Goal: Navigation & Orientation: Find specific page/section

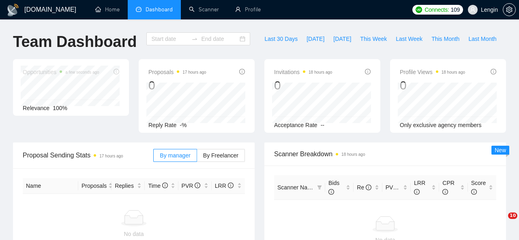
type input "2025-09-14"
type input "2025-10-14"
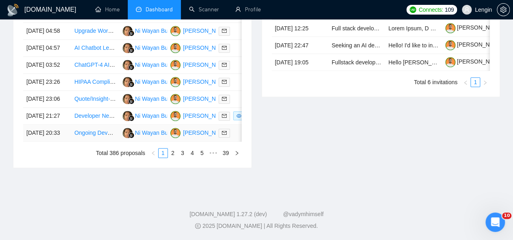
scroll to position [442, 0]
click at [200, 13] on link "Scanner" at bounding box center [204, 9] width 30 height 7
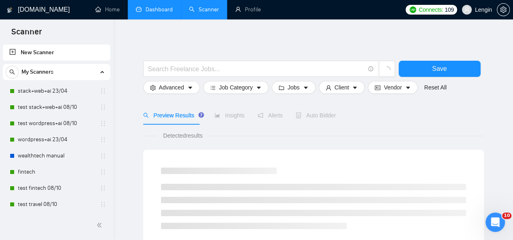
click at [147, 18] on li "Dashboard" at bounding box center [154, 9] width 53 height 19
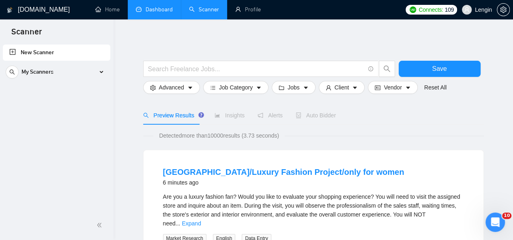
click at [163, 9] on link "Dashboard" at bounding box center [154, 9] width 37 height 7
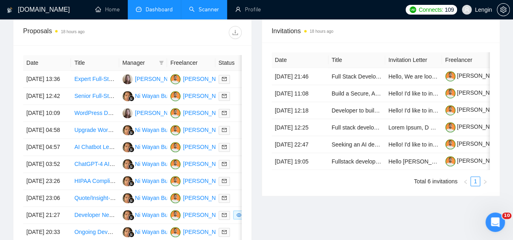
scroll to position [457, 0]
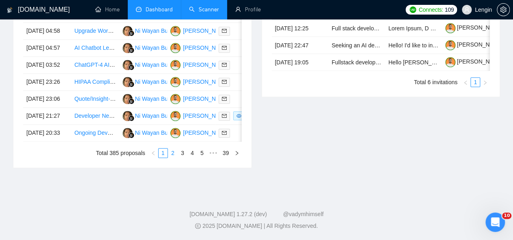
click at [171, 158] on link "2" at bounding box center [172, 153] width 9 height 9
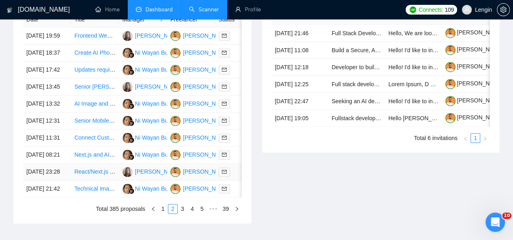
scroll to position [330, 0]
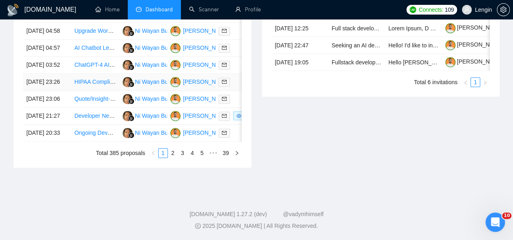
scroll to position [442, 0]
click at [174, 158] on link "2" at bounding box center [172, 153] width 9 height 9
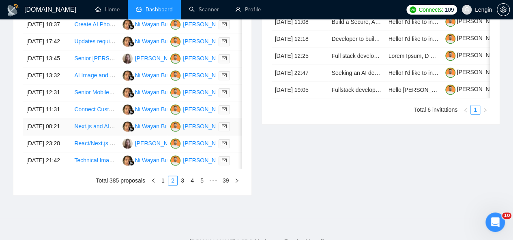
scroll to position [425, 0]
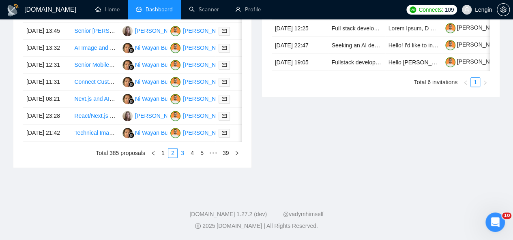
click at [185, 158] on link "3" at bounding box center [182, 153] width 9 height 9
click at [162, 158] on link "1" at bounding box center [163, 153] width 9 height 9
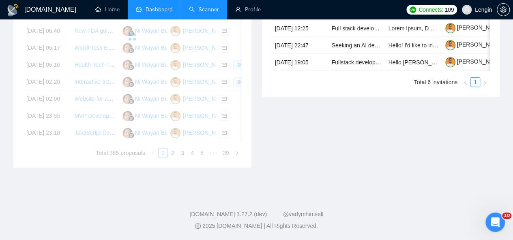
click at [198, 13] on link "Scanner" at bounding box center [204, 9] width 30 height 7
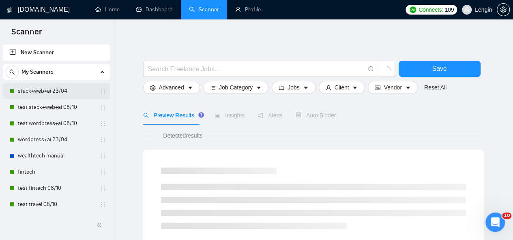
click at [60, 88] on link "stack+web+ai 23/04" at bounding box center [56, 91] width 77 height 16
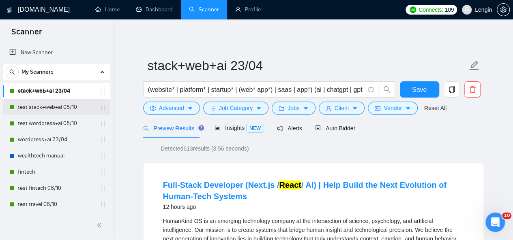
click at [52, 107] on link "test stack+web+ai 08/10" at bounding box center [56, 107] width 77 height 16
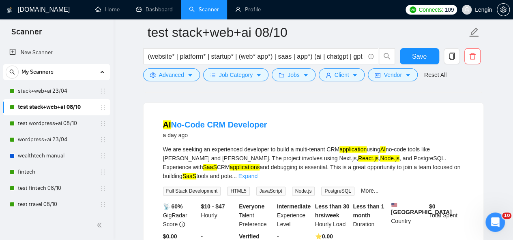
scroll to position [457, 0]
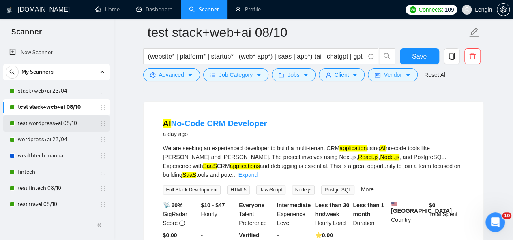
click at [42, 119] on link "test wordpress+ai 08/10" at bounding box center [56, 124] width 77 height 16
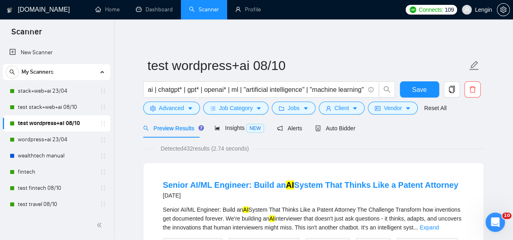
scroll to position [64, 0]
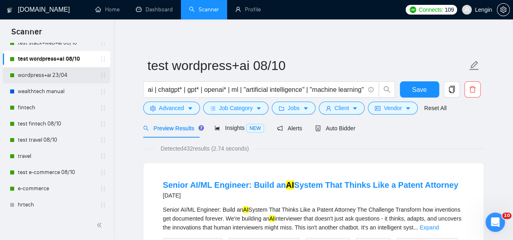
click at [46, 73] on link "wordpress+ai 23/04" at bounding box center [56, 75] width 77 height 16
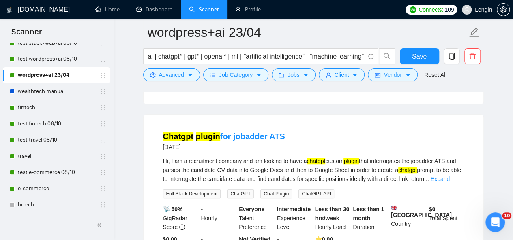
scroll to position [229, 0]
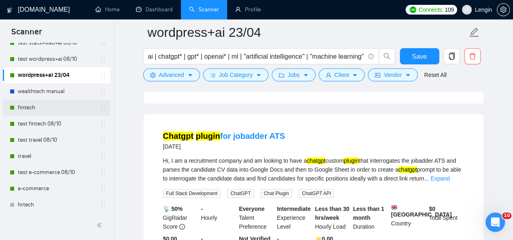
click at [32, 106] on link "fintech" at bounding box center [56, 108] width 77 height 16
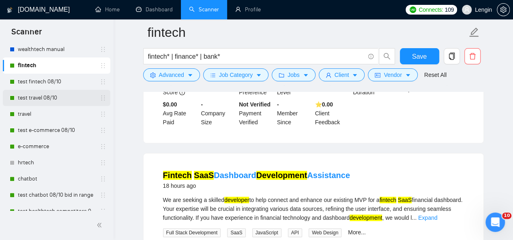
scroll to position [107, 0]
click at [55, 99] on link "test travel 08/10" at bounding box center [56, 98] width 77 height 16
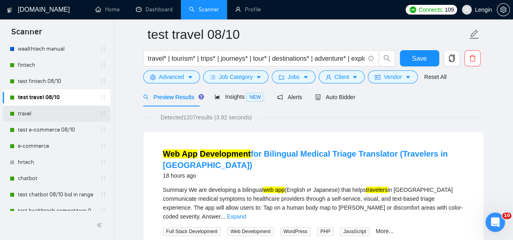
scroll to position [1, 0]
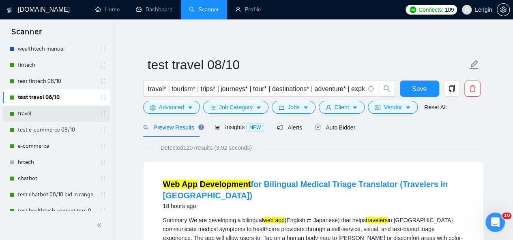
click at [44, 112] on link "travel" at bounding box center [56, 114] width 77 height 16
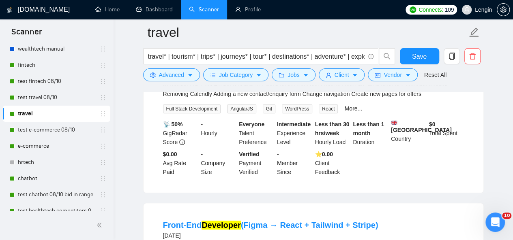
scroll to position [332, 0]
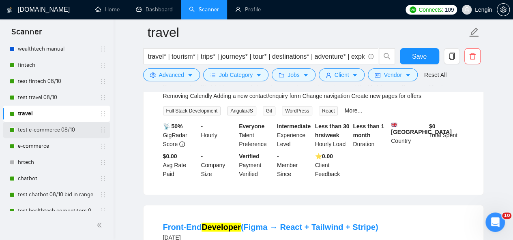
click at [44, 128] on link "test e-commerce 08/10" at bounding box center [56, 130] width 77 height 16
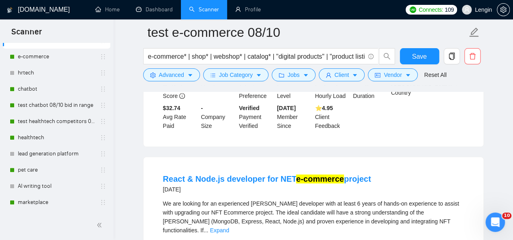
scroll to position [197, 0]
click at [56, 86] on link "chatbot" at bounding box center [56, 89] width 77 height 16
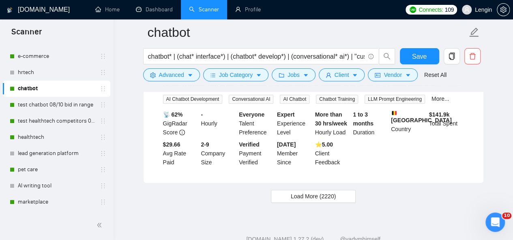
scroll to position [1759, 0]
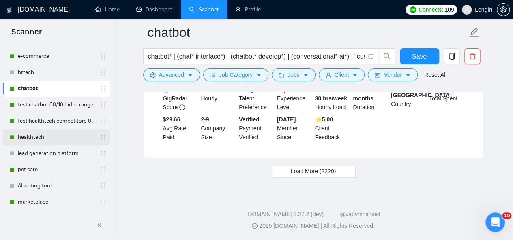
click at [61, 133] on link "healthtech" at bounding box center [56, 137] width 77 height 16
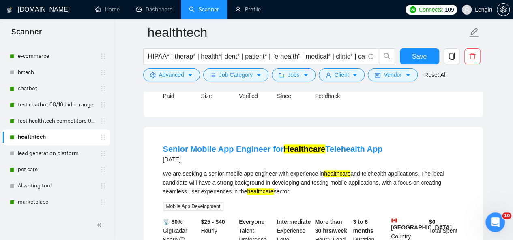
scroll to position [427, 0]
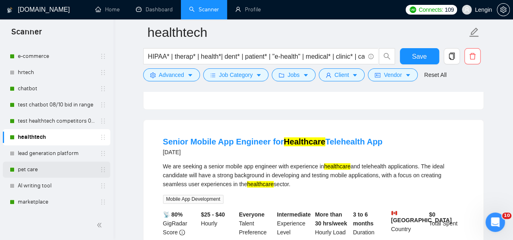
click at [32, 170] on link "pet care" at bounding box center [56, 170] width 77 height 16
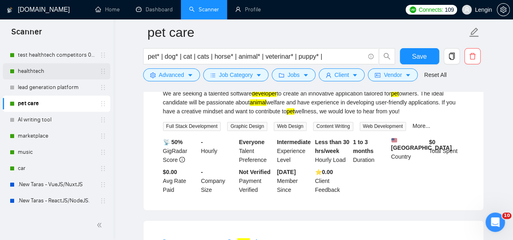
scroll to position [272, 0]
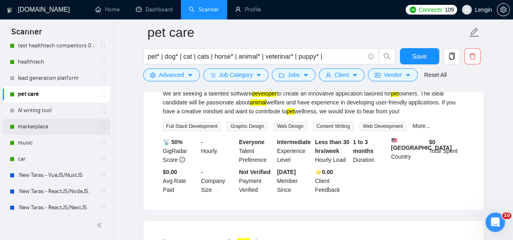
click at [48, 124] on link "marketplace" at bounding box center [56, 127] width 77 height 16
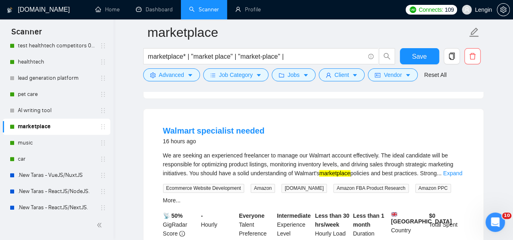
scroll to position [430, 0]
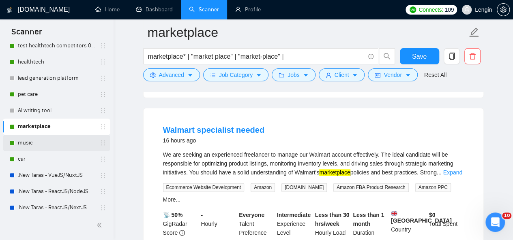
click at [37, 137] on link "music" at bounding box center [56, 143] width 77 height 16
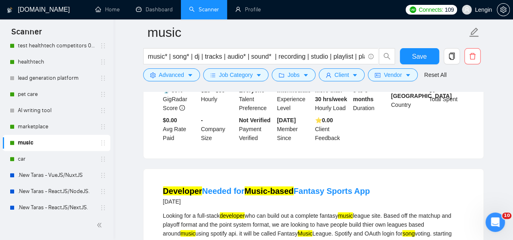
scroll to position [742, 0]
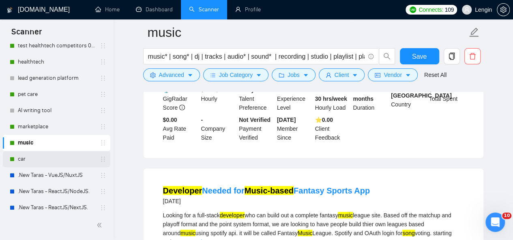
click at [38, 156] on link "car" at bounding box center [56, 159] width 77 height 16
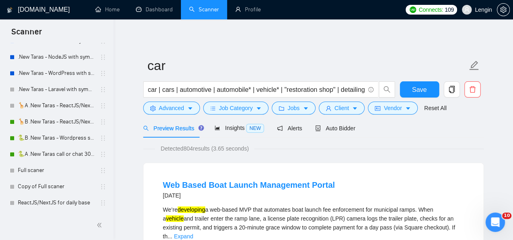
scroll to position [517, 0]
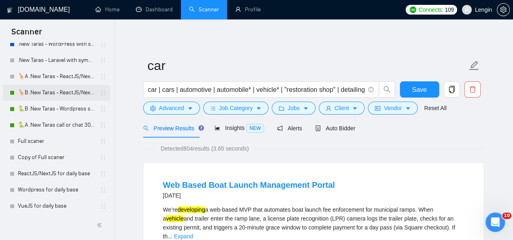
click at [40, 90] on link "🦒B .New Taras - ReactJS/NextJS rel exp 23/04" at bounding box center [56, 93] width 77 height 16
